Goal: Task Accomplishment & Management: Use online tool/utility

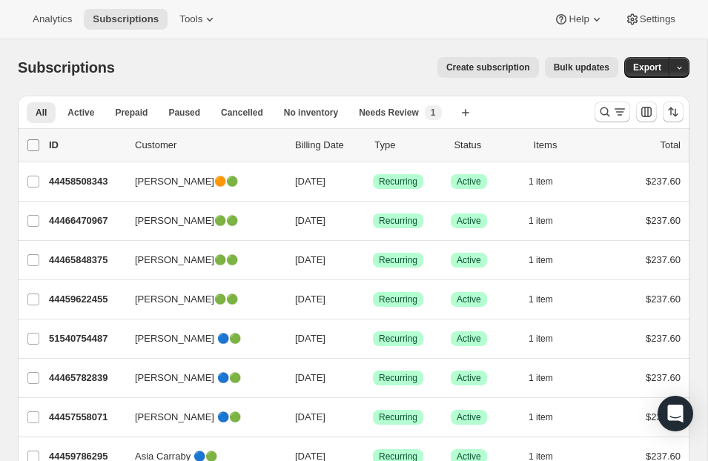
click at [30, 145] on input "0 selected" at bounding box center [33, 145] width 12 height 12
checkbox input "true"
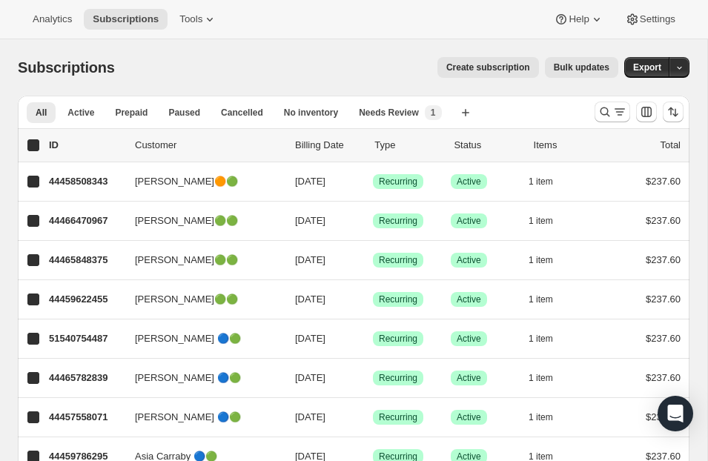
checkbox input "true"
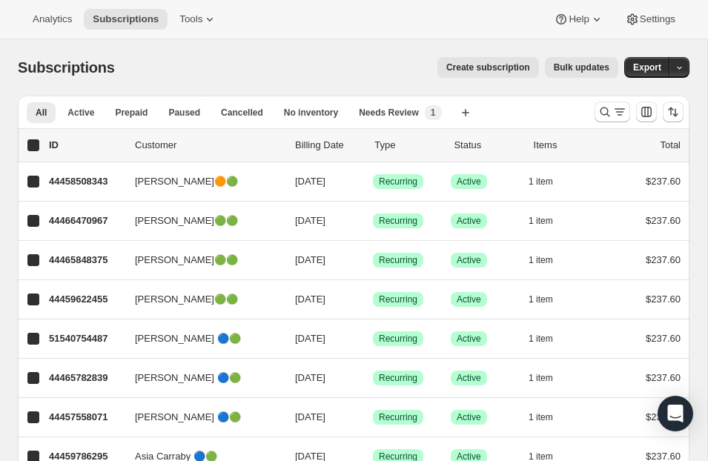
checkbox input "true"
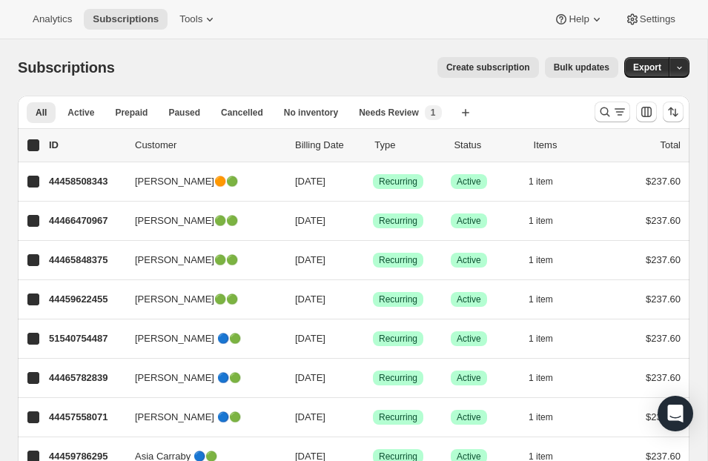
checkbox input "true"
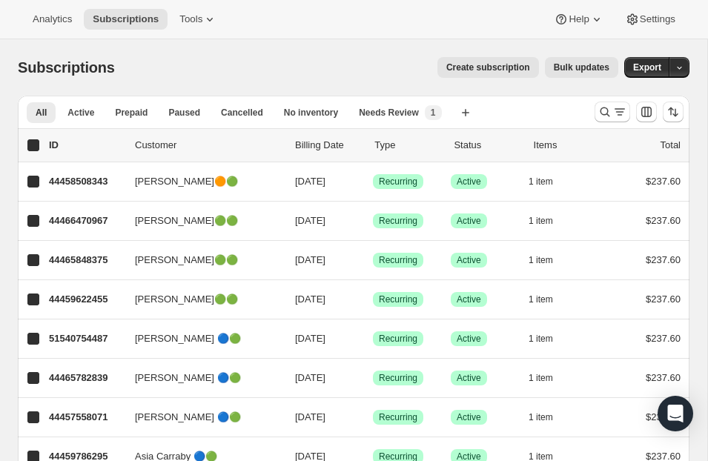
checkbox input "true"
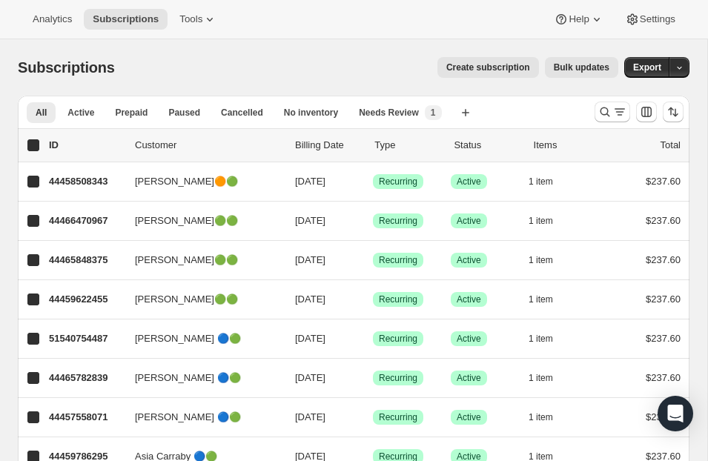
checkbox input "true"
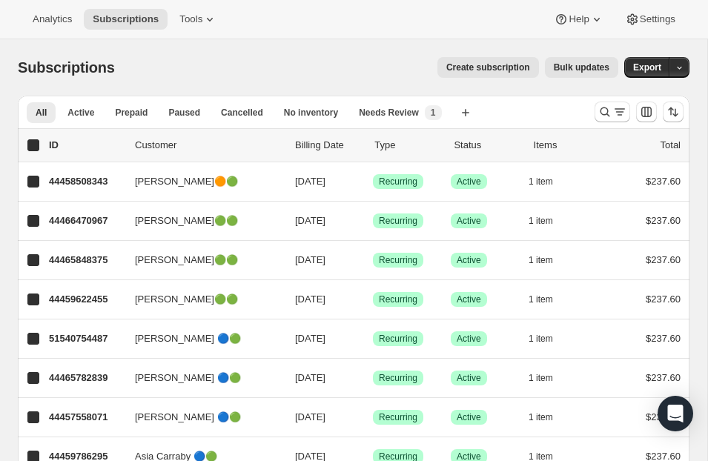
checkbox input "true"
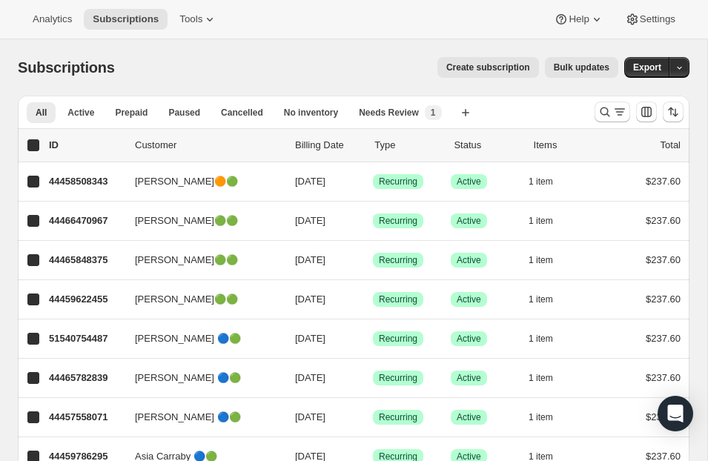
checkbox input "true"
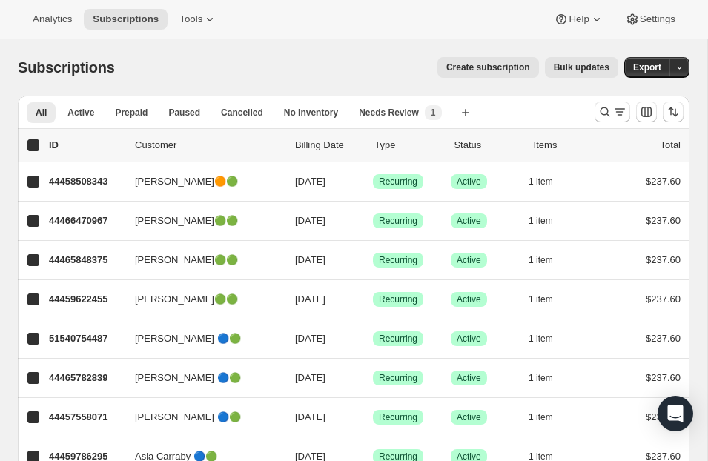
checkbox input "true"
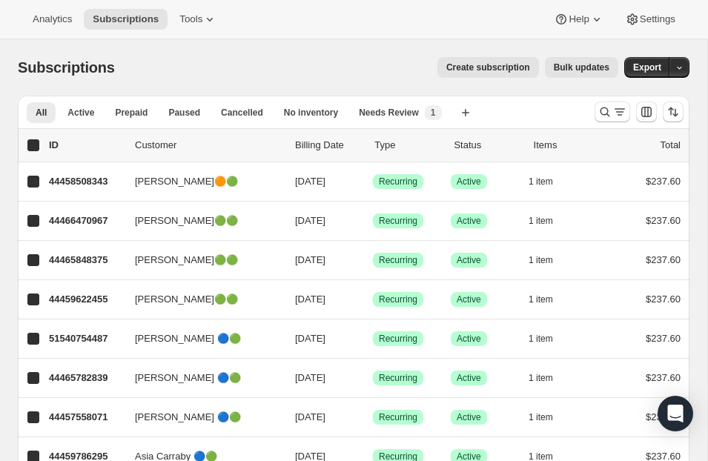
checkbox input "true"
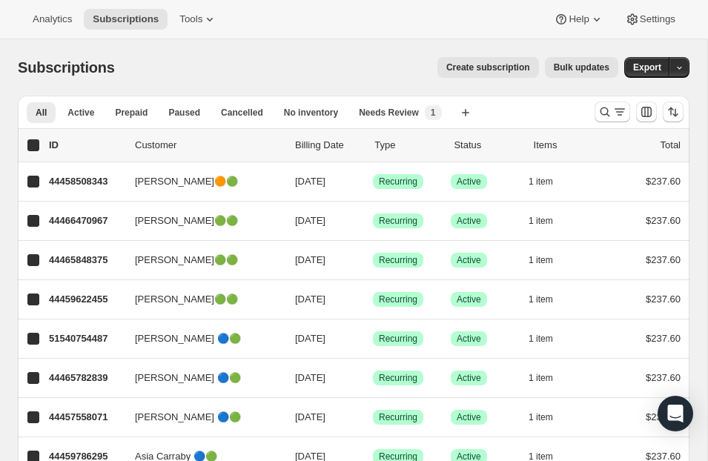
checkbox input "true"
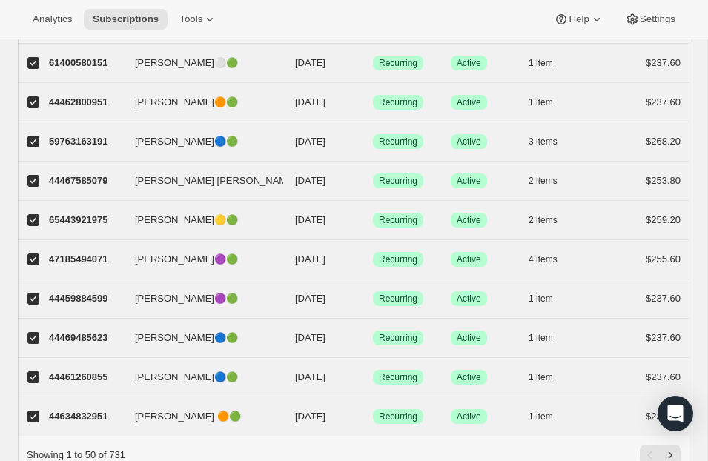
scroll to position [1748, 0]
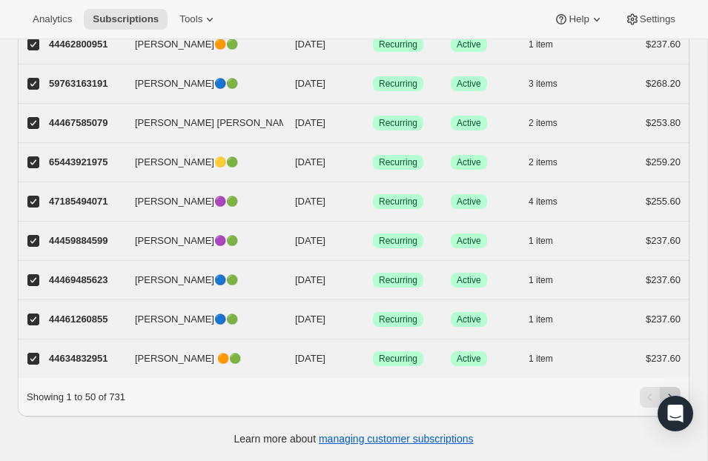
click at [665, 388] on button "Next" at bounding box center [670, 397] width 21 height 21
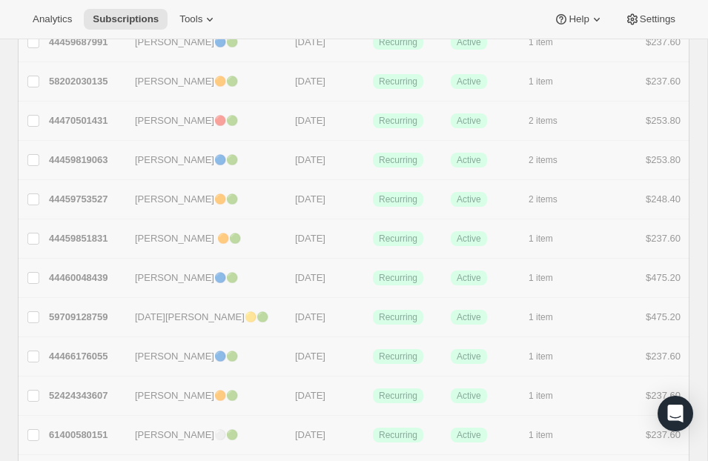
checkbox input "false"
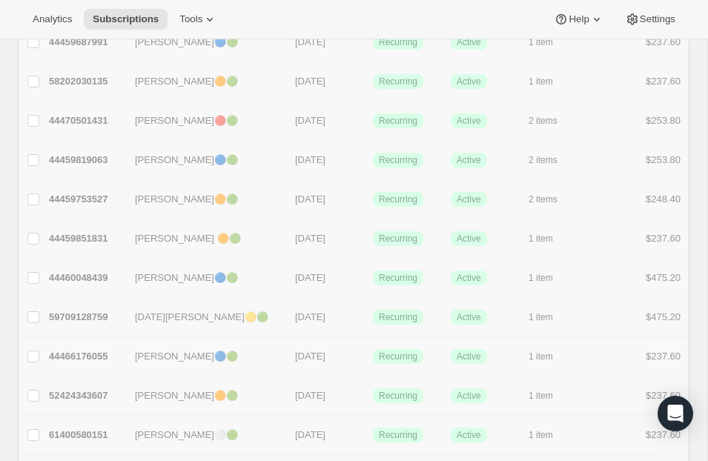
checkbox input "false"
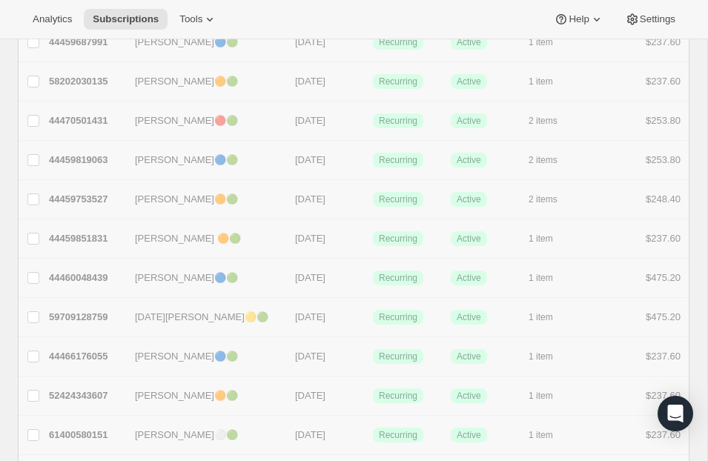
checkbox input "false"
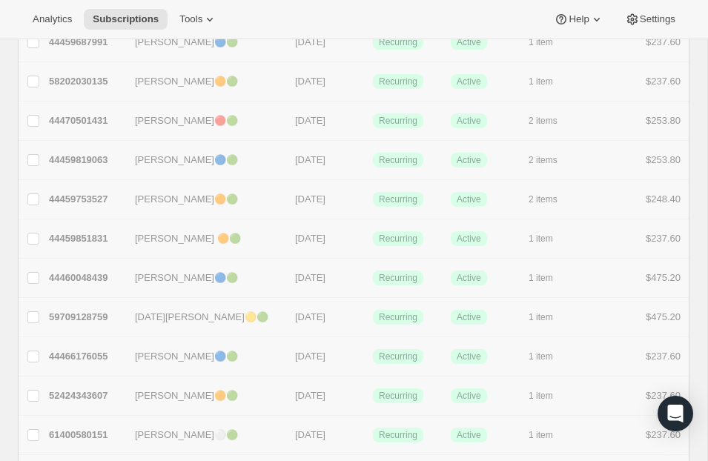
checkbox input "false"
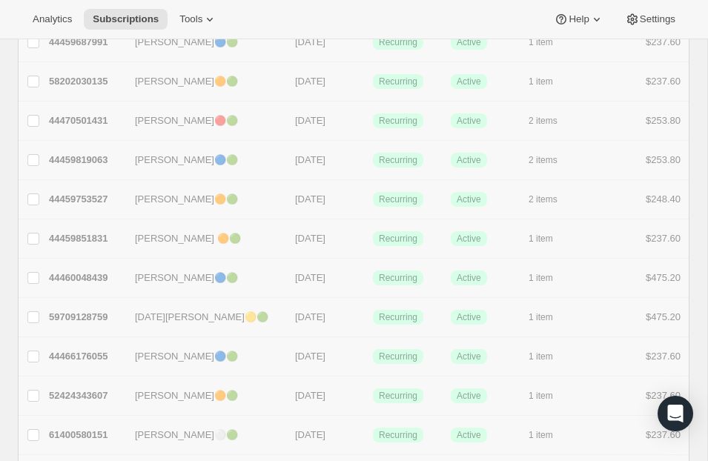
checkbox input "false"
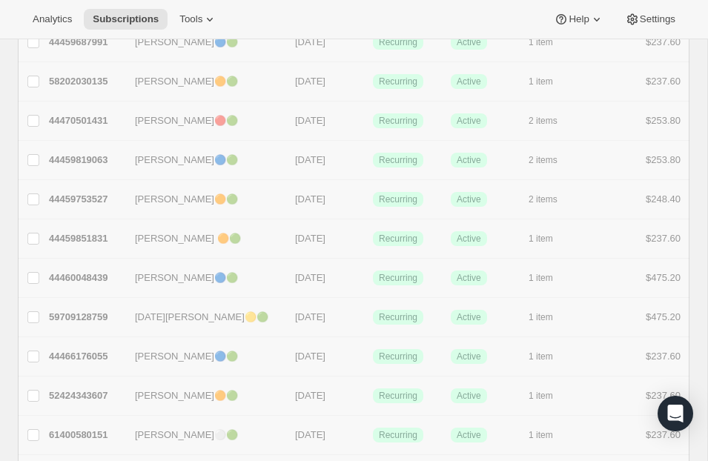
checkbox input "false"
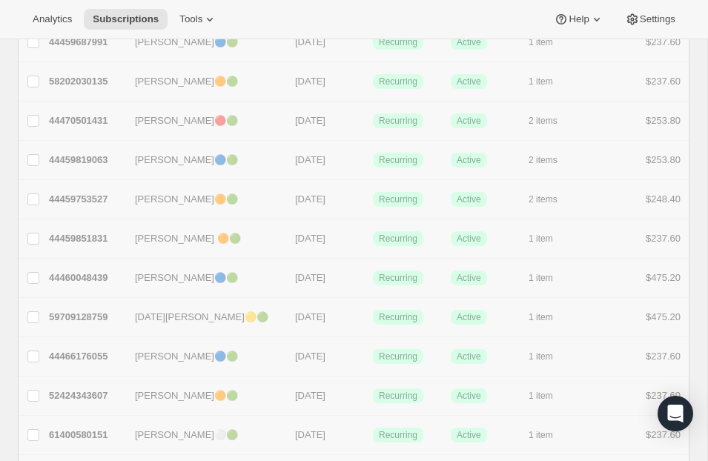
checkbox input "false"
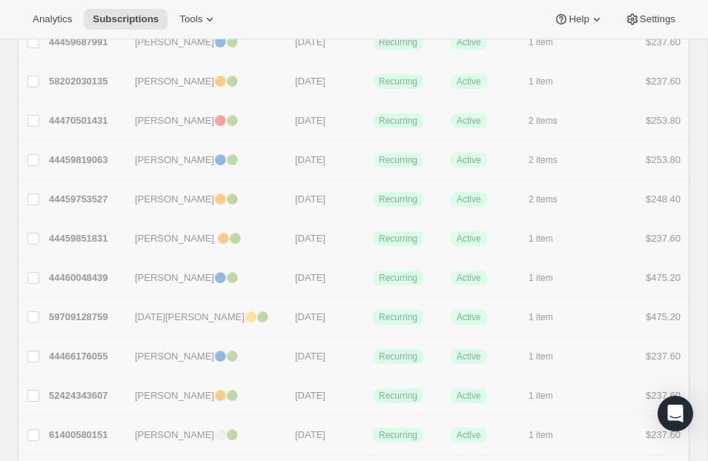
checkbox input "false"
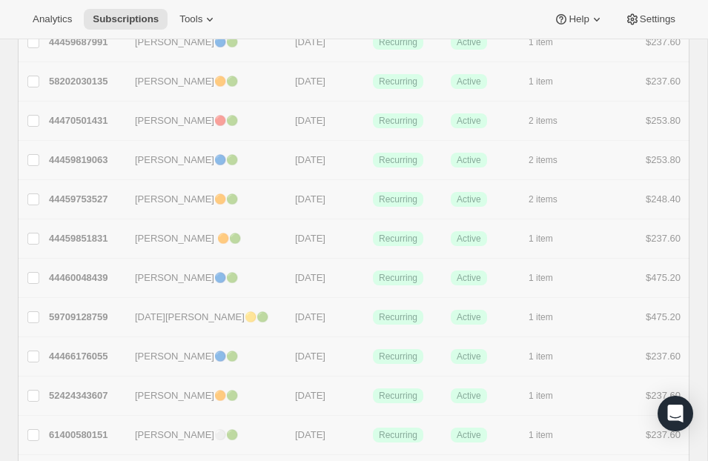
checkbox input "false"
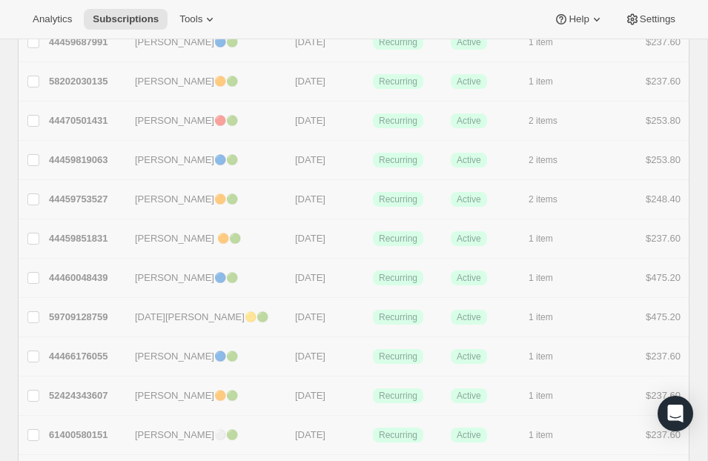
checkbox input "false"
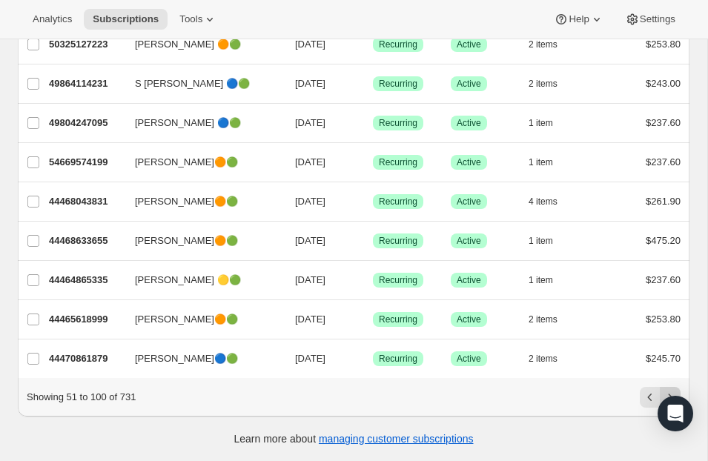
click at [666, 391] on icon "Next" at bounding box center [669, 397] width 15 height 15
click at [670, 392] on icon "Next" at bounding box center [669, 397] width 15 height 15
click at [667, 388] on button "Next" at bounding box center [670, 397] width 21 height 21
click at [664, 387] on button "Next" at bounding box center [670, 397] width 21 height 21
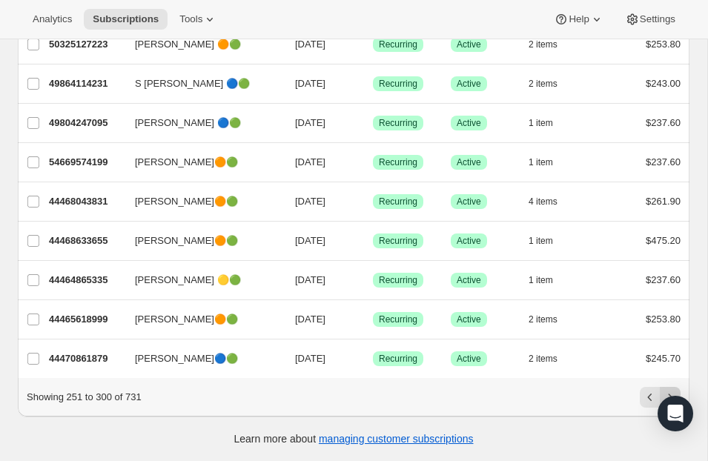
click at [665, 387] on button "Next" at bounding box center [670, 397] width 21 height 21
click at [670, 389] on button "Next" at bounding box center [670, 397] width 21 height 21
click at [671, 387] on button "Next" at bounding box center [670, 397] width 21 height 21
click at [671, 391] on icon "Next" at bounding box center [669, 397] width 15 height 15
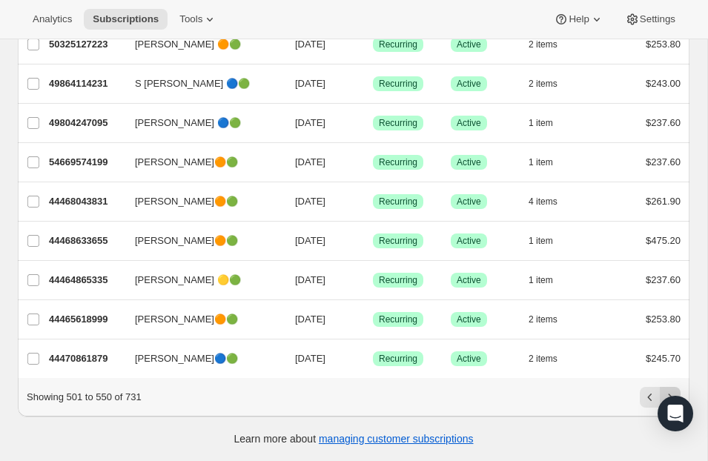
click at [671, 391] on icon "Next" at bounding box center [669, 397] width 15 height 15
click at [671, 390] on icon "Next" at bounding box center [669, 397] width 15 height 15
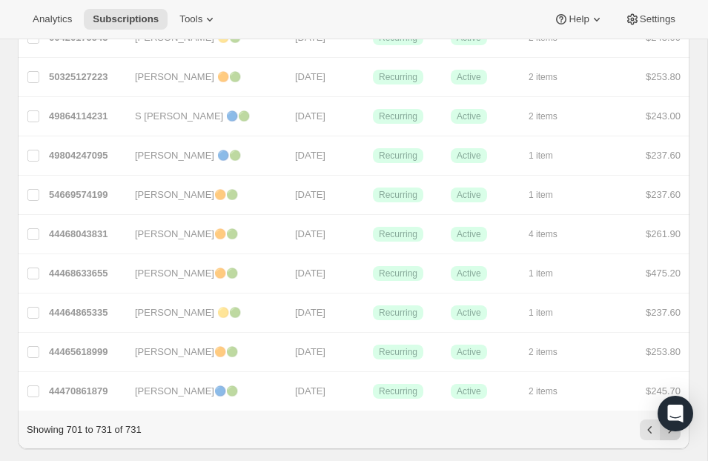
checkbox input "false"
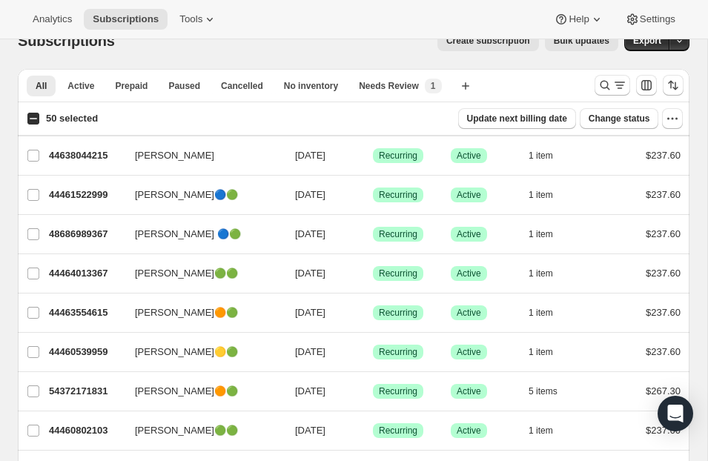
scroll to position [13, 0]
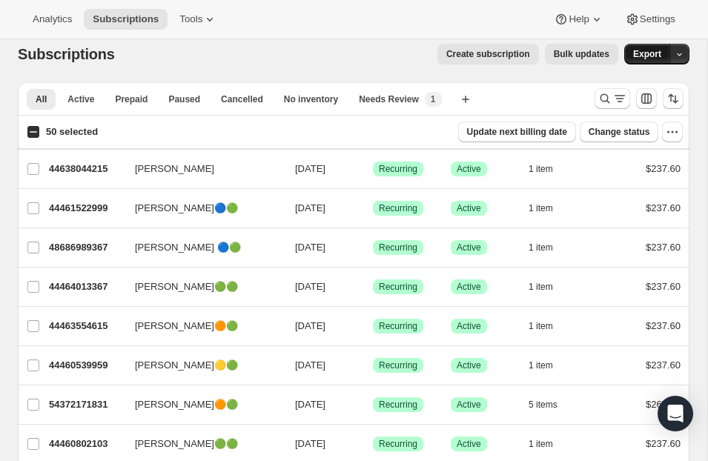
click at [636, 51] on span "Export" at bounding box center [647, 54] width 28 height 12
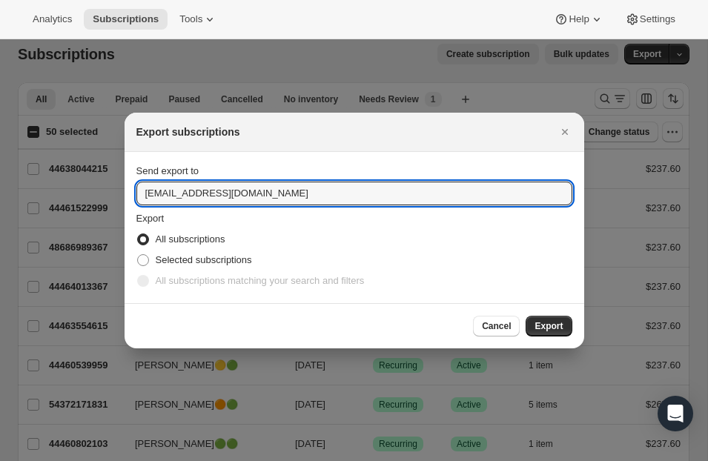
drag, startPoint x: 301, startPoint y: 197, endPoint x: 79, endPoint y: 193, distance: 221.6
type input "i"
type input "sinead.dunlea@syltbar.com"
click at [551, 320] on button "Export" at bounding box center [548, 326] width 46 height 21
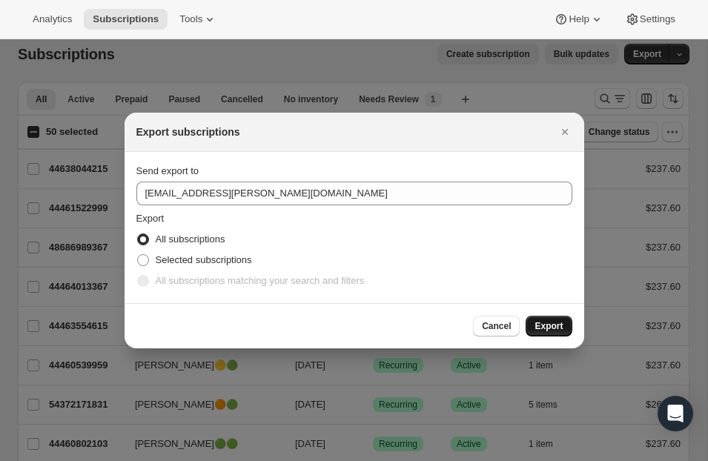
scroll to position [13, 0]
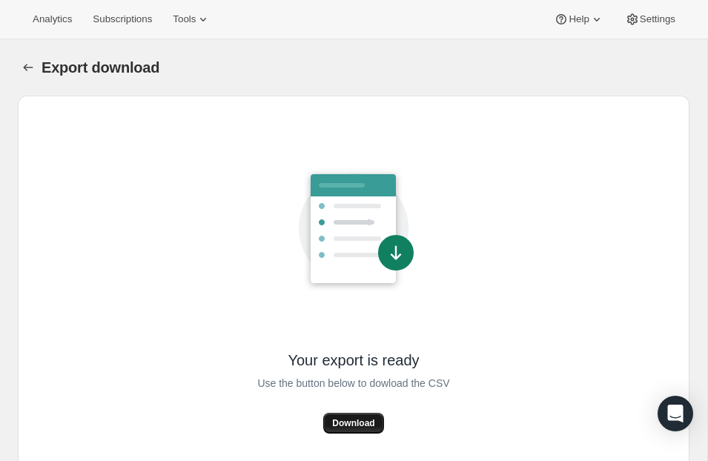
click at [355, 428] on span "Download" at bounding box center [353, 423] width 42 height 12
